Goal: Book appointment/travel/reservation

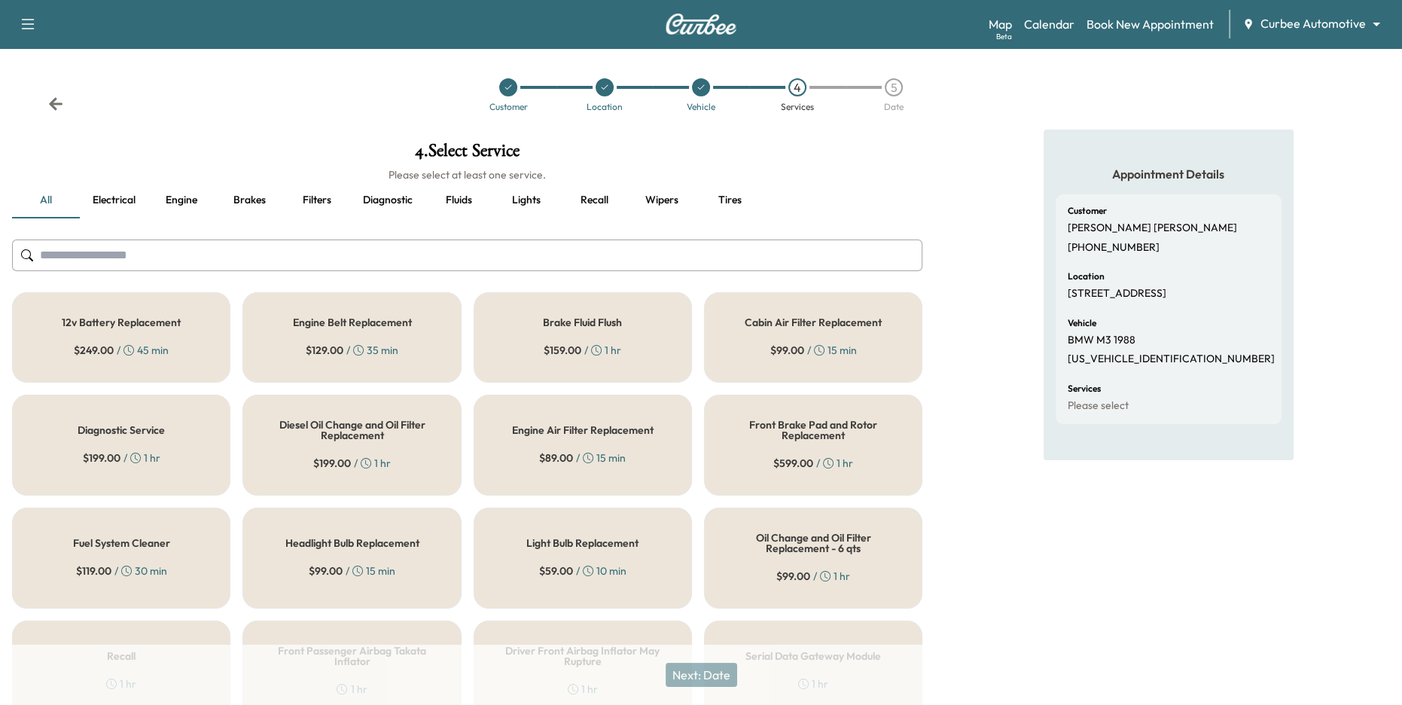
click at [603, 84] on icon at bounding box center [604, 87] width 9 height 9
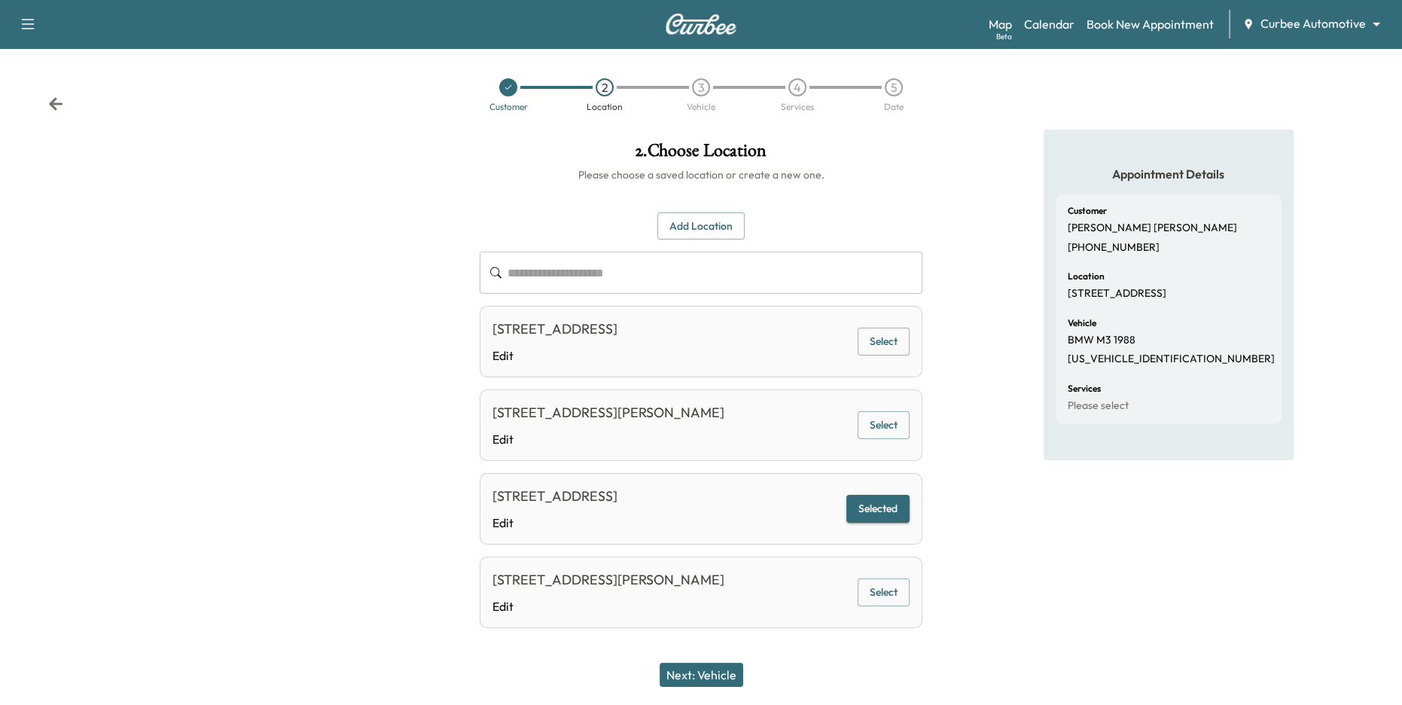
click at [509, 90] on icon at bounding box center [508, 87] width 9 height 9
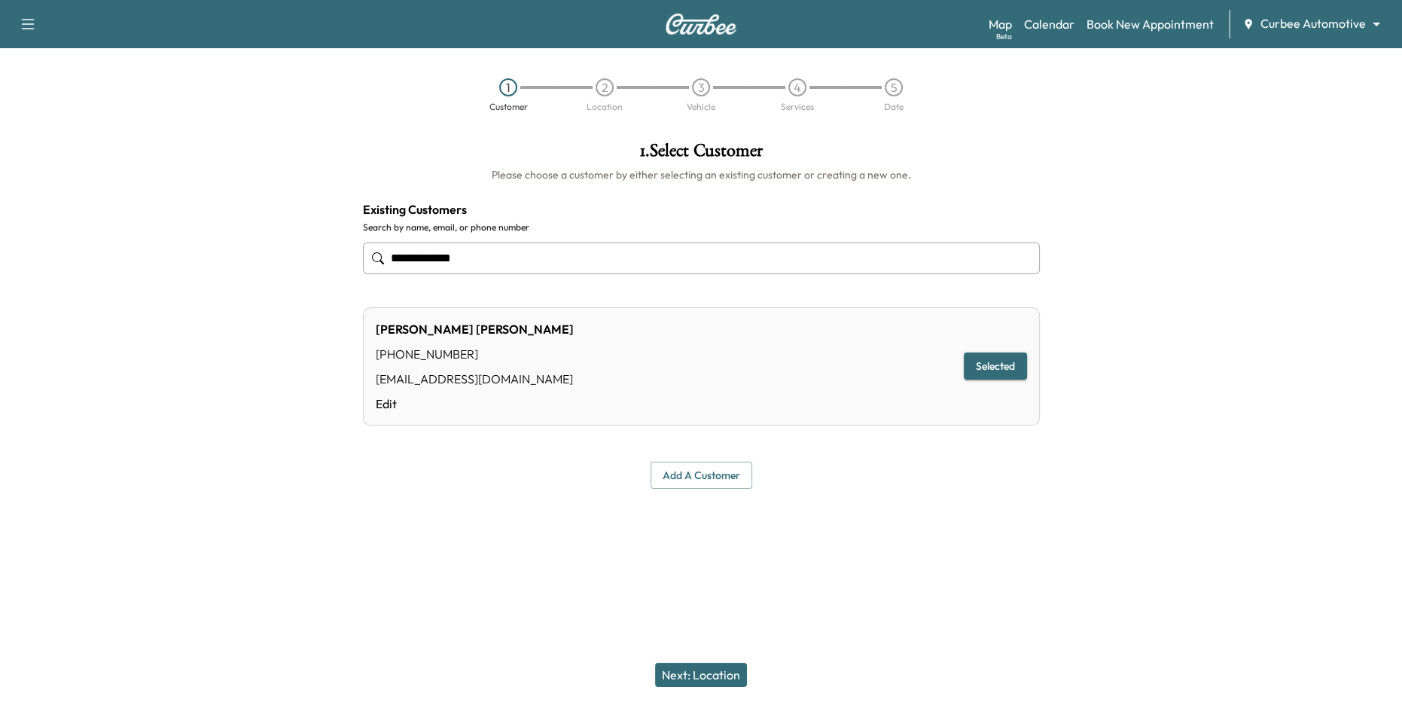
click at [598, 84] on div "2" at bounding box center [605, 87] width 18 height 18
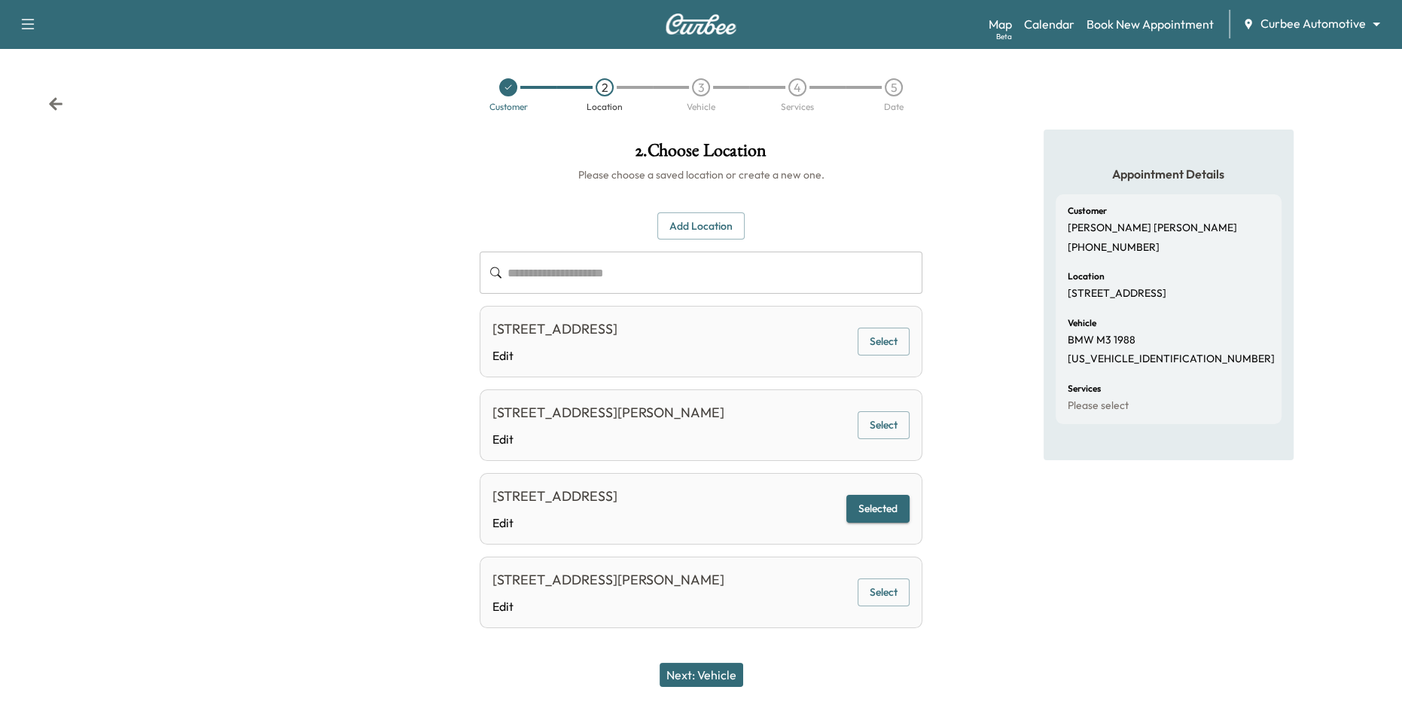
click at [694, 90] on div "3" at bounding box center [701, 87] width 18 height 18
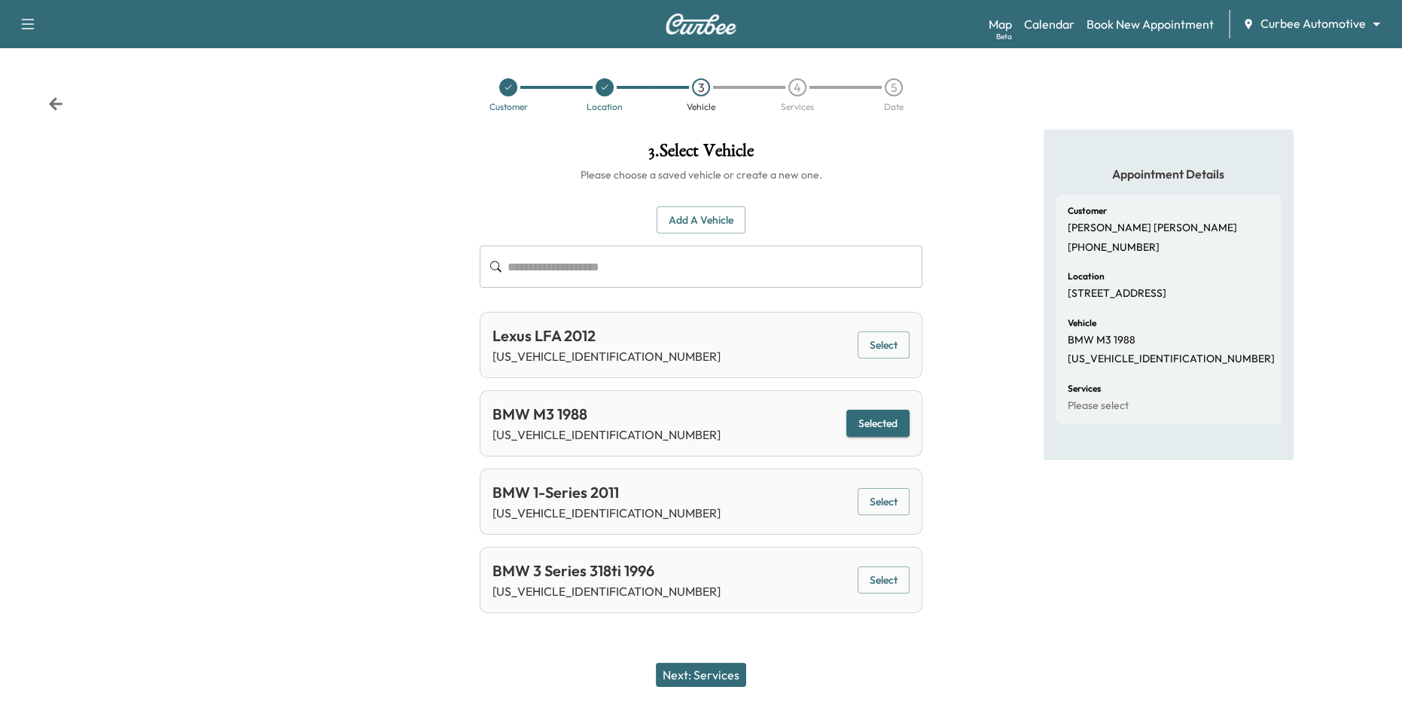
click at [801, 88] on div "4" at bounding box center [798, 87] width 18 height 18
click at [601, 89] on icon at bounding box center [604, 87] width 9 height 9
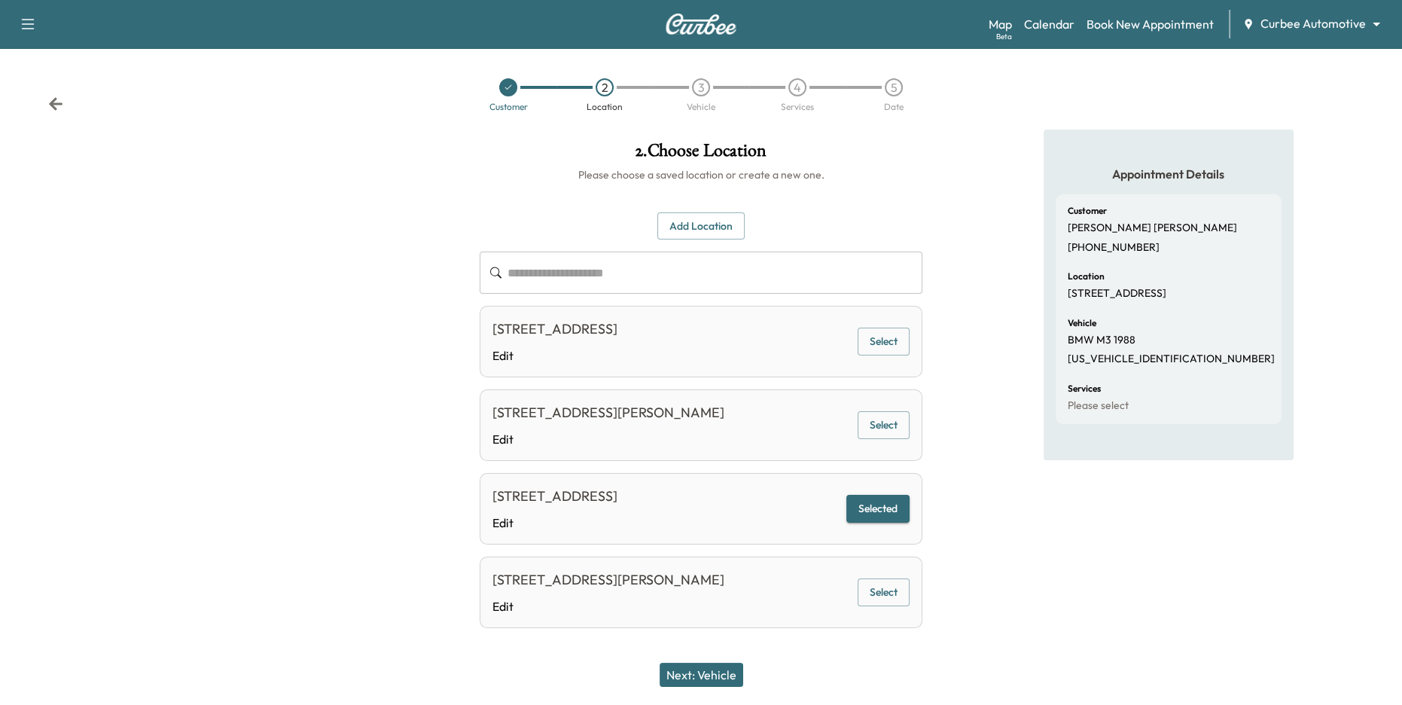
click at [508, 85] on icon at bounding box center [508, 87] width 9 height 9
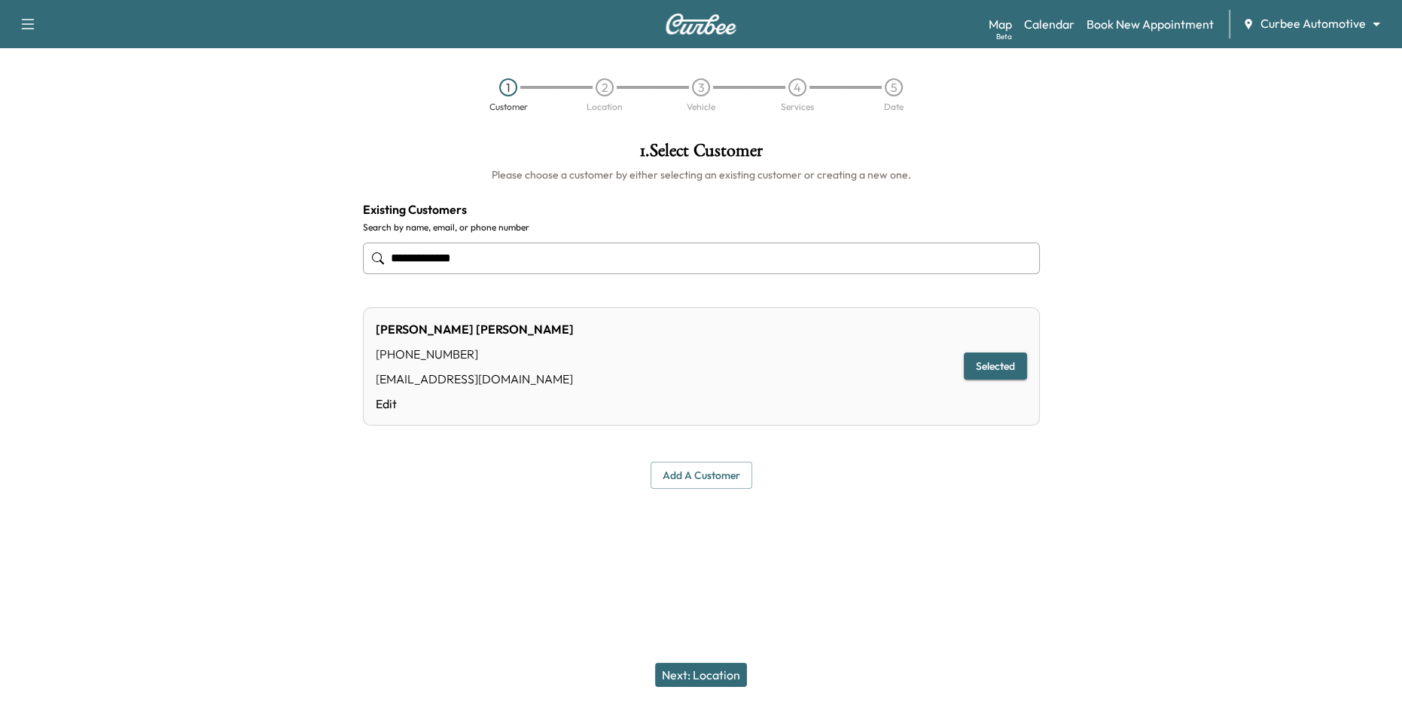
click at [607, 90] on div "2" at bounding box center [605, 87] width 18 height 18
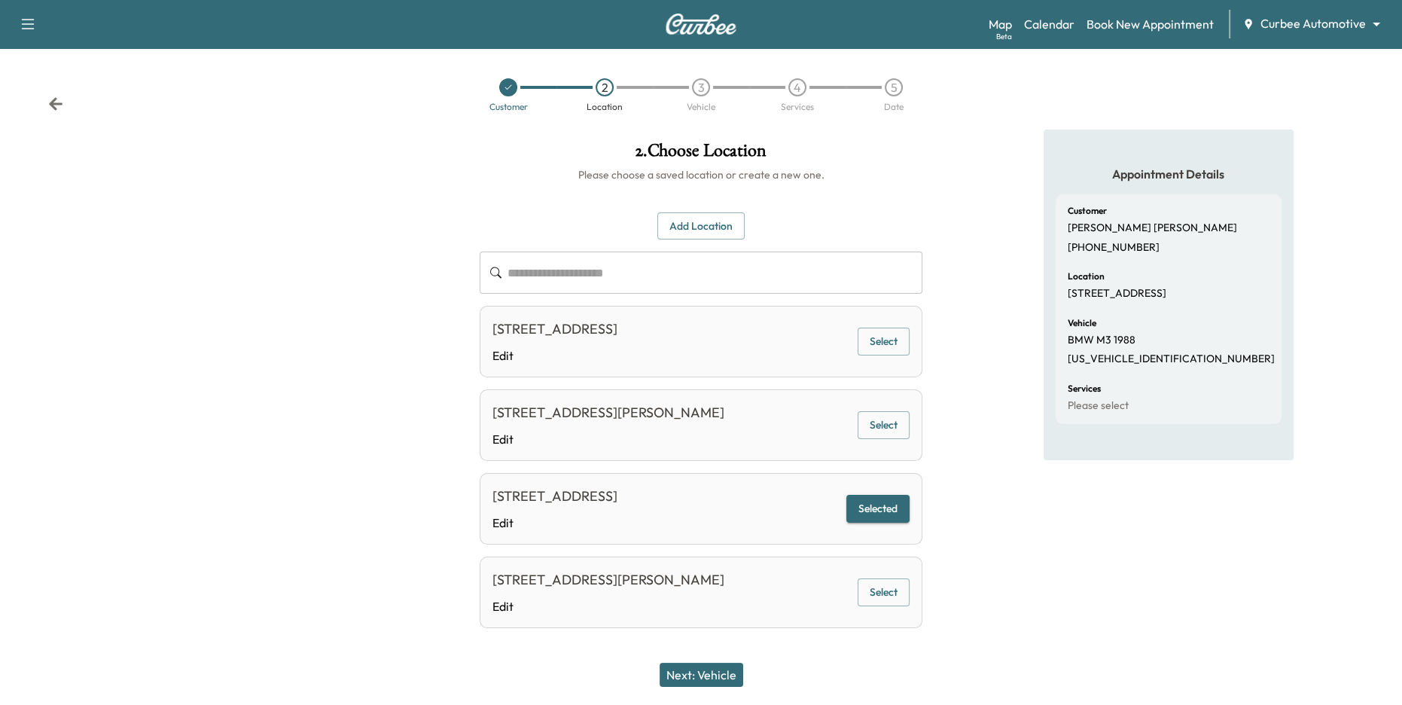
click at [701, 87] on div "3" at bounding box center [701, 87] width 18 height 18
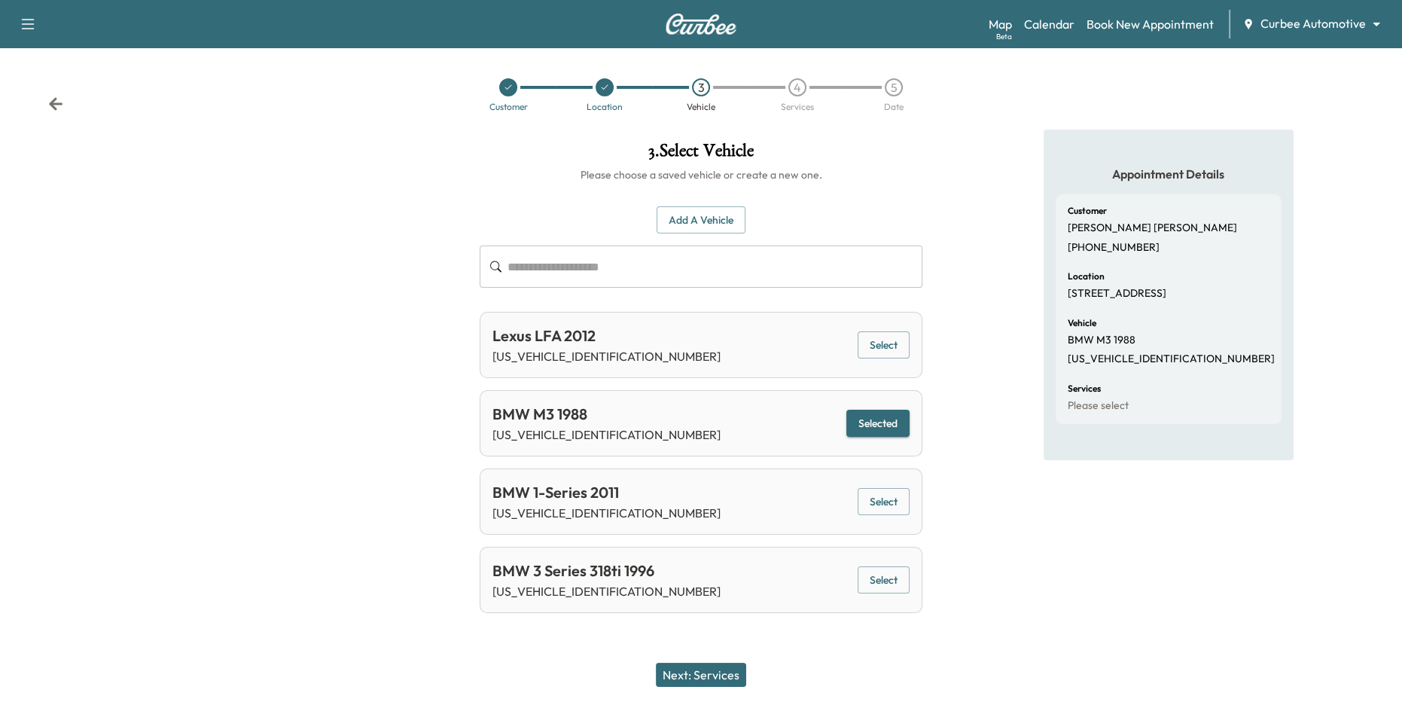
click at [795, 91] on div "4" at bounding box center [798, 87] width 18 height 18
click at [726, 671] on button "Next: Services" at bounding box center [701, 675] width 90 height 24
